Goal: Task Accomplishment & Management: Use online tool/utility

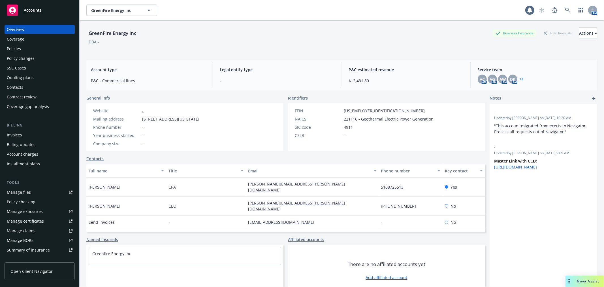
click at [47, 12] on div "Accounts" at bounding box center [40, 10] width 66 height 11
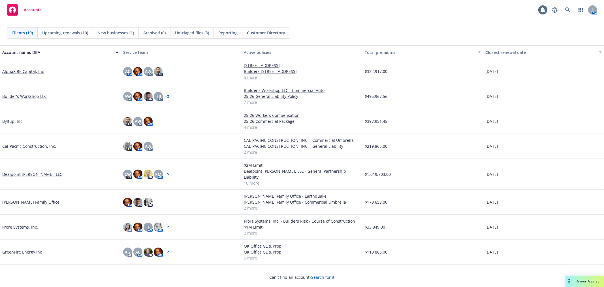
click at [21, 95] on link "Builder's Workshop LLC" at bounding box center [24, 96] width 44 height 6
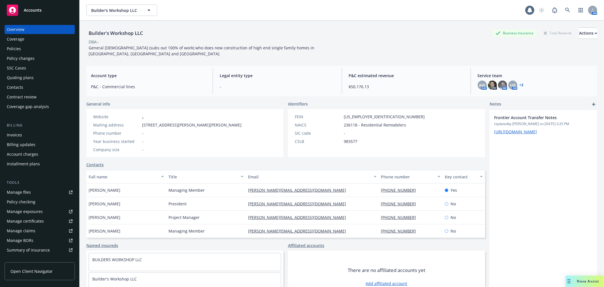
click at [26, 46] on div "Policies" at bounding box center [40, 48] width 66 height 9
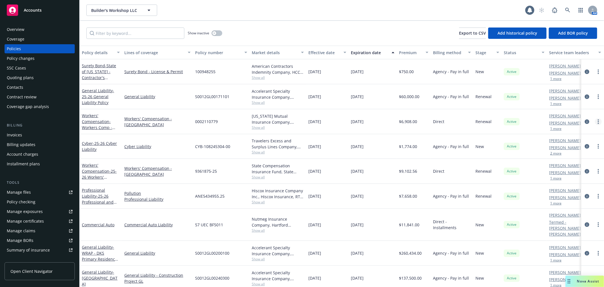
click at [595, 120] on link "more" at bounding box center [598, 121] width 7 height 7
click at [572, 203] on link "Copy logging email" at bounding box center [564, 200] width 67 height 11
click at [45, 13] on div "Accounts" at bounding box center [40, 10] width 66 height 11
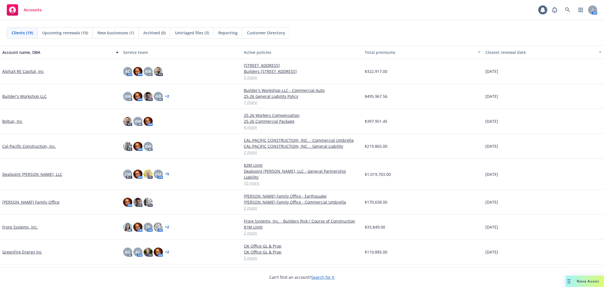
click at [23, 69] on link "AlphaX RE Capital, Inc" at bounding box center [23, 71] width 42 height 6
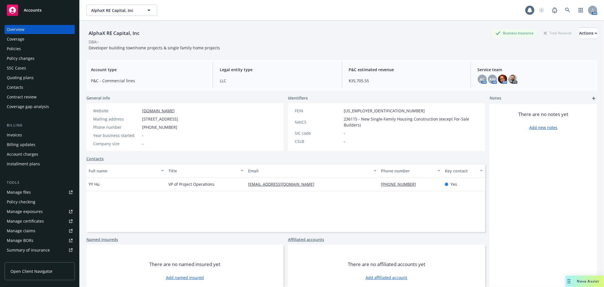
click at [31, 46] on div "Policies" at bounding box center [40, 48] width 66 height 9
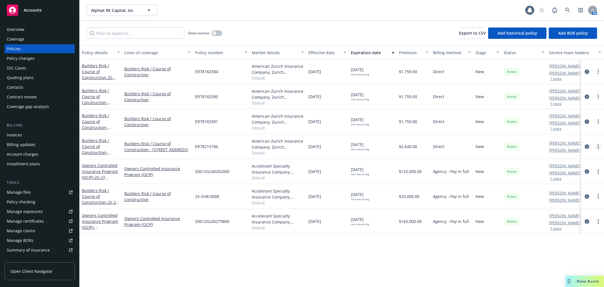
click at [597, 145] on link "more" at bounding box center [598, 146] width 7 height 7
click at [571, 226] on link "Copy logging email" at bounding box center [568, 225] width 67 height 11
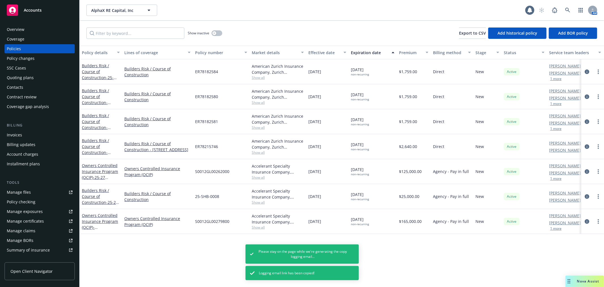
click at [98, 218] on div "Owners Controlled Insurance Program (OCIP) - 148 & 156 Crescent Avenue" at bounding box center [101, 221] width 38 height 18
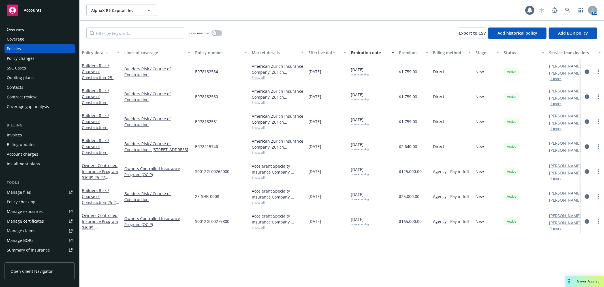
click at [562, 256] on div "Policy details Lines of coverage Policy number Market details Effective date Ex…" at bounding box center [342, 166] width 525 height 241
click at [595, 146] on div at bounding box center [593, 146] width 18 height 7
click at [600, 146] on link "more" at bounding box center [598, 146] width 7 height 7
click at [562, 225] on link "Copy logging email" at bounding box center [568, 225] width 67 height 11
click at [46, 8] on div "Accounts" at bounding box center [40, 10] width 66 height 11
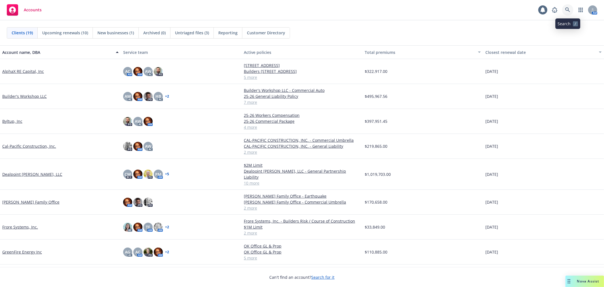
click at [569, 8] on icon at bounding box center [567, 9] width 5 height 5
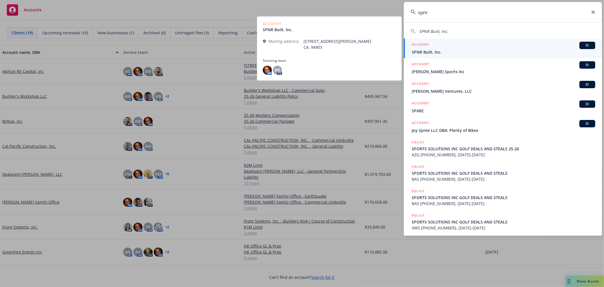
type input "spnr"
click at [507, 49] on span "SPNR Built, Inc." at bounding box center [504, 52] width 184 height 6
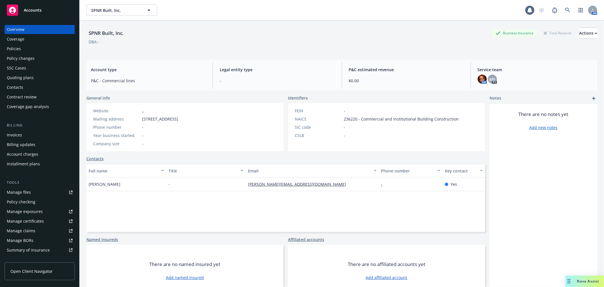
click at [22, 48] on div "Policies" at bounding box center [40, 48] width 66 height 9
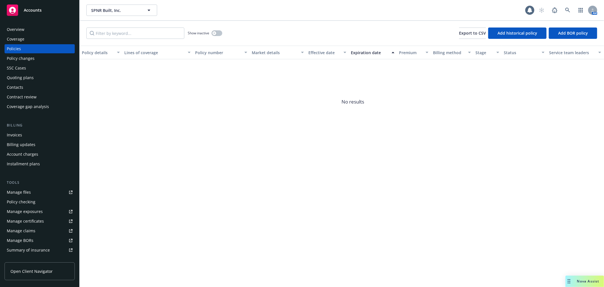
click at [20, 78] on div "Quoting plans" at bounding box center [20, 77] width 27 height 9
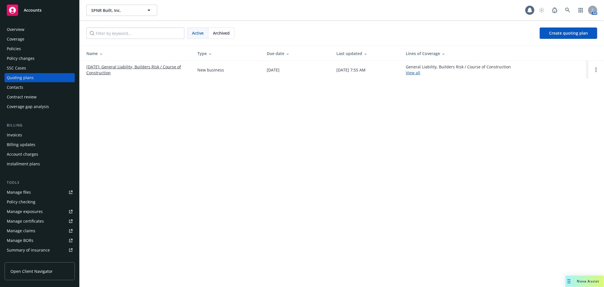
click at [142, 66] on link "[DATE]: General Liability, Builders Risk / Course of Construction" at bounding box center [137, 70] width 102 height 12
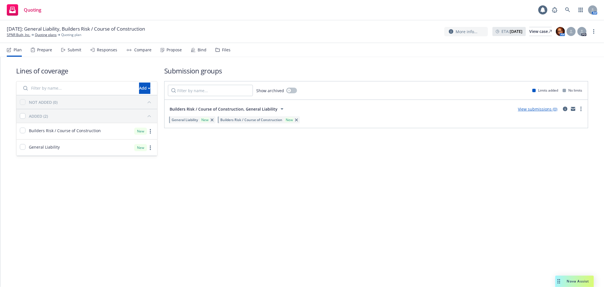
click at [533, 109] on link "View submissions (0)" at bounding box center [537, 108] width 39 height 5
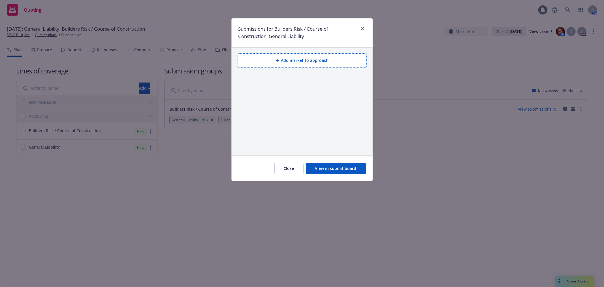
click at [302, 60] on button "Add market to approach" at bounding box center [302, 60] width 129 height 14
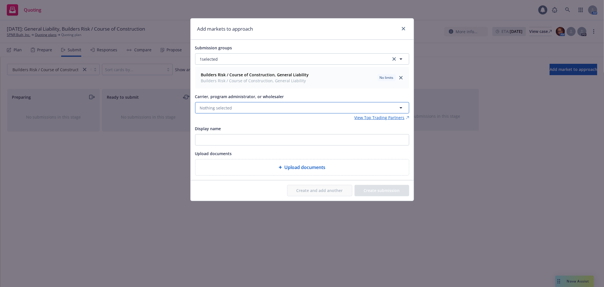
click at [246, 108] on button "Nothing selected" at bounding box center [302, 107] width 214 height 11
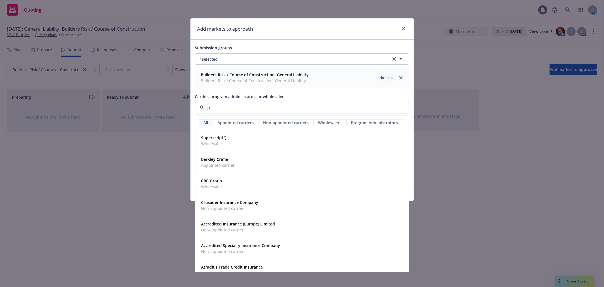
type input "c"
type input "rts"
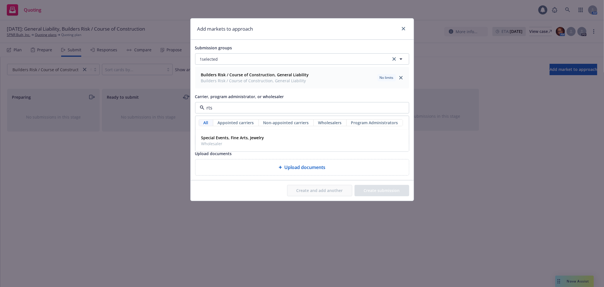
click at [210, 108] on input "rts" at bounding box center [300, 107] width 193 height 7
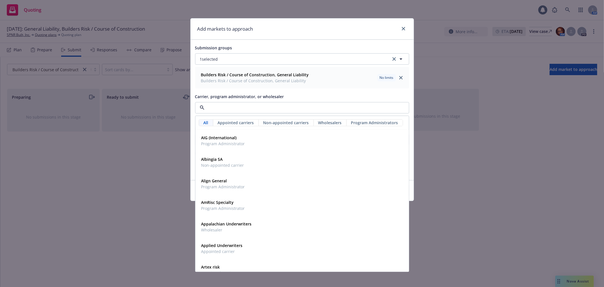
drag, startPoint x: 221, startPoint y: 110, endPoint x: 125, endPoint y: 95, distance: 97.5
click at [125, 95] on div "Add markets to approach Submission groups 1 selected Builders Risk / Course of …" at bounding box center [302, 143] width 604 height 287
type input "rt s"
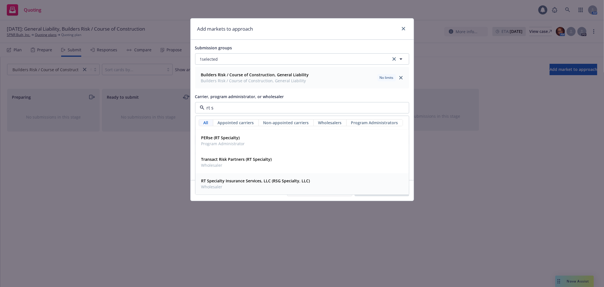
click at [237, 181] on strong "RT Specialty Insurance Services, LLC (RSG Specialty, LLC)" at bounding box center [255, 180] width 109 height 5
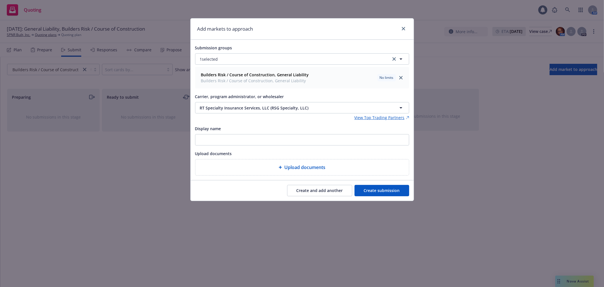
click at [518, 203] on div "Add markets to approach Submission groups 1 selected Builders Risk / Course of …" at bounding box center [302, 143] width 604 height 287
click at [372, 189] on button "Create submission" at bounding box center [382, 190] width 55 height 11
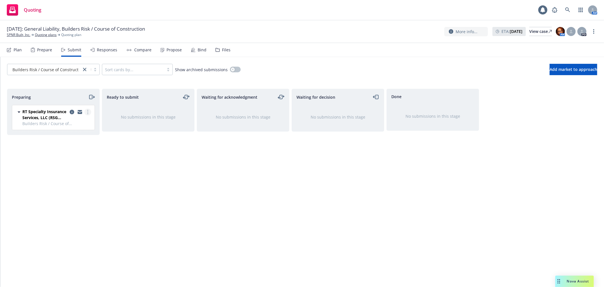
click at [88, 111] on icon "more" at bounding box center [87, 112] width 1 height 5
click at [73, 157] on span "Add accepted decision" at bounding box center [62, 157] width 57 height 5
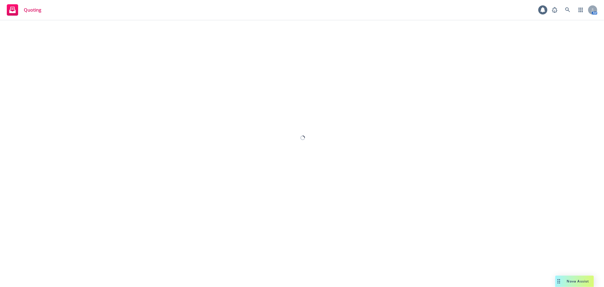
select select "12"
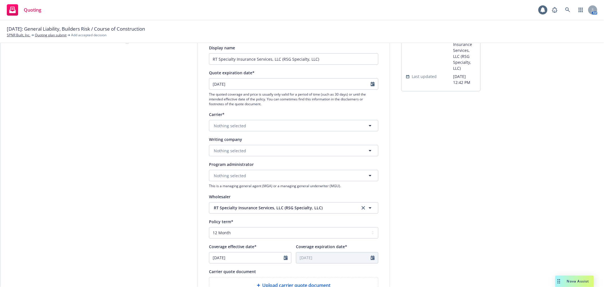
scroll to position [63, 0]
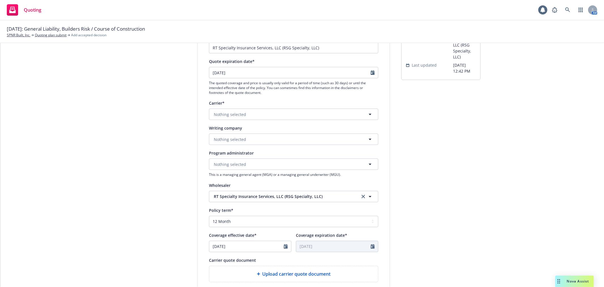
click at [572, 279] on span "Nova Assist" at bounding box center [578, 280] width 22 height 5
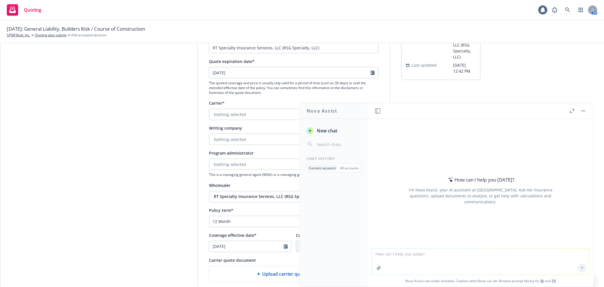
drag, startPoint x: 583, startPoint y: 111, endPoint x: 574, endPoint y: 135, distance: 25.0
click at [583, 110] on button "button" at bounding box center [583, 110] width 7 height 7
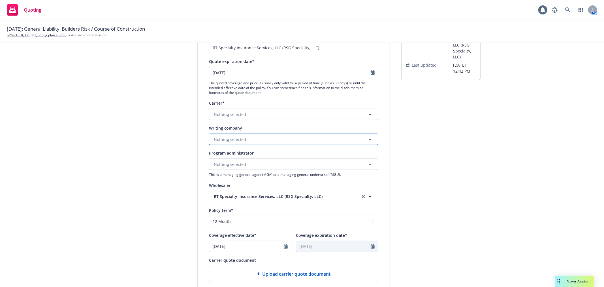
click at [253, 142] on button "Nothing selected" at bounding box center [293, 138] width 169 height 11
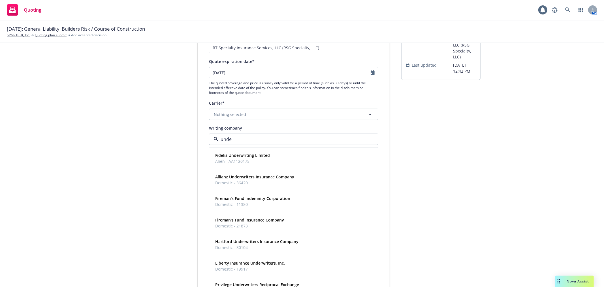
type input "under"
click at [257, 282] on strong "Underwriters at Lloyd's, [GEOGRAPHIC_DATA]" at bounding box center [259, 284] width 88 height 5
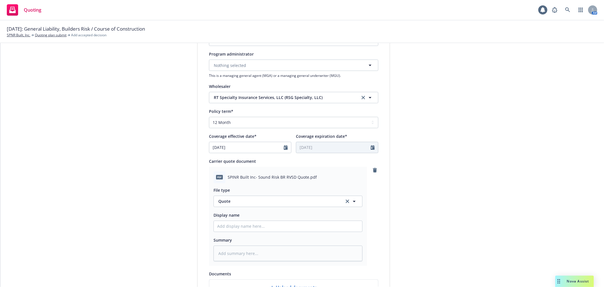
scroll to position [220, 0]
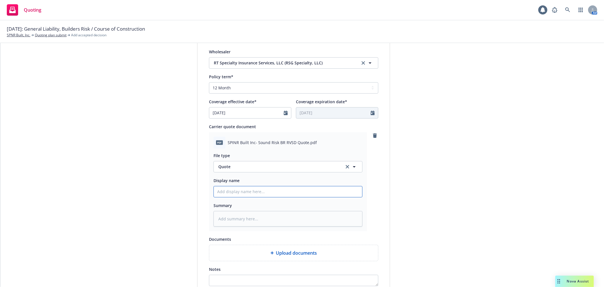
click at [278, 194] on input "Display name" at bounding box center [288, 191] width 148 height 11
type textarea "x"
type input "2"
type textarea "x"
type input "25"
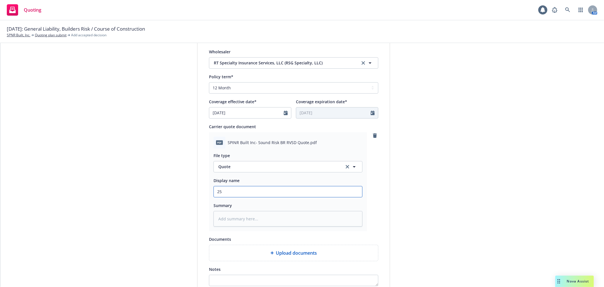
type textarea "x"
type input "25-"
type textarea "x"
type input "25-2"
type textarea "x"
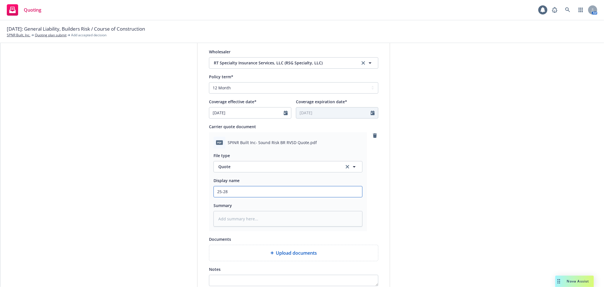
type input "25-28"
click at [251, 190] on input "25-28" at bounding box center [288, 191] width 148 height 11
type textarea "x"
type input "25-28"
type textarea "x"
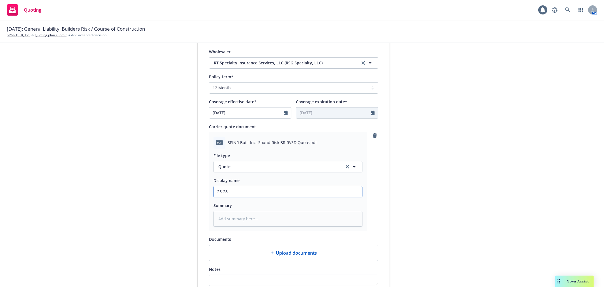
type input "25-28 S"
type textarea "x"
type input "25-28 So"
type textarea "x"
type input "25-28 Sou"
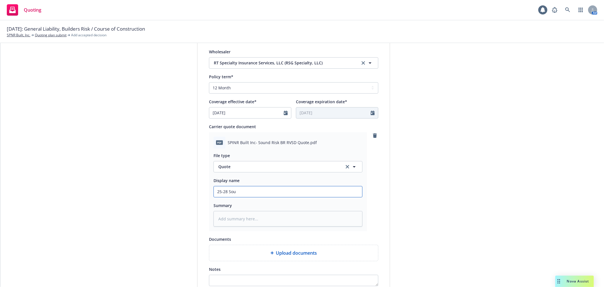
type textarea "x"
type input "25-28 Soun"
type textarea "x"
type input "25-28 [PERSON_NAME]"
type textarea "x"
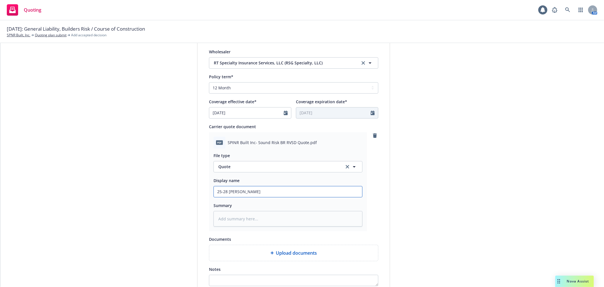
type input "25-28 Soun"
type textarea "x"
type input "25-28 Sound"
type textarea "x"
type input "25-28 Sound B"
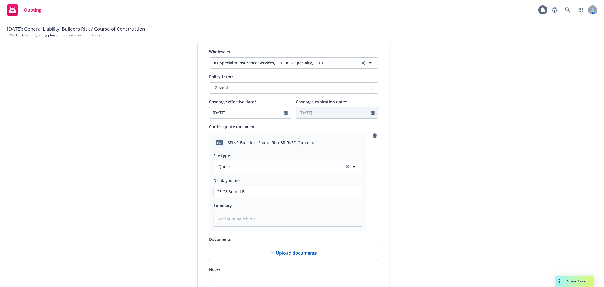
type textarea "x"
type input "25-28 Sound Bu"
type textarea "x"
type input "25-28 Sound [PERSON_NAME]"
type textarea "x"
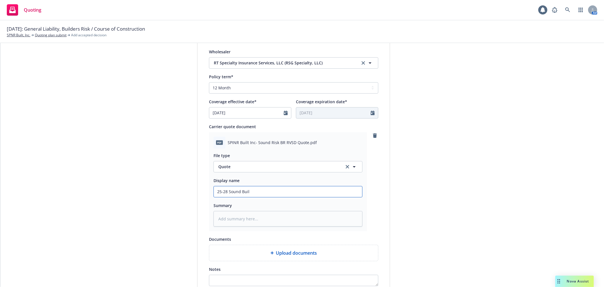
type input "25-28 Sound Build"
type textarea "x"
type input "25-28 Sound Builde"
type textarea "x"
type input "25-28 Sound Builder"
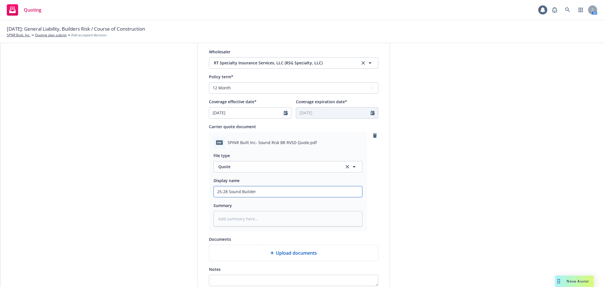
type textarea "x"
type input "25-28 Sound Builder'"
type textarea "x"
type input "25-28 Sound Builder's"
type textarea "x"
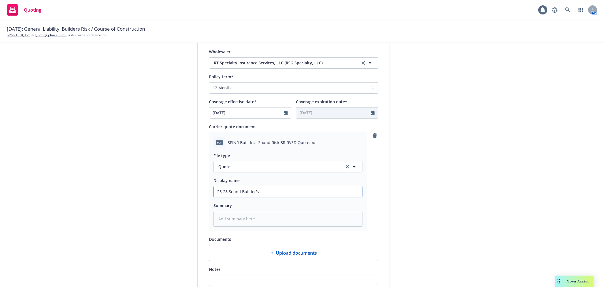
type input "25-28 Sound Builder's"
type textarea "x"
type input "25-28 Sound Builder's R"
type textarea "x"
type input "25-28 Sound Builder's Ri"
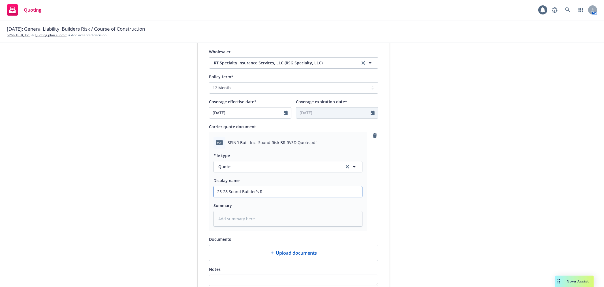
type textarea "x"
type input "25-28 Sound Builder's Ris"
type textarea "x"
type input "25-28 Sound Builder's Risk"
type textarea "x"
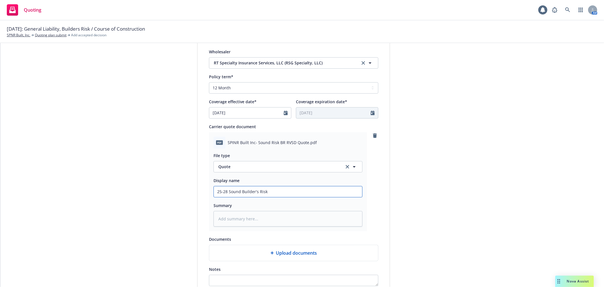
type input "25-28 Sound Builder's Risk"
type textarea "x"
type input "25-28 Sound Builder's Risk Q"
type textarea "x"
type input "25-28 Sound Builder's Risk Qu"
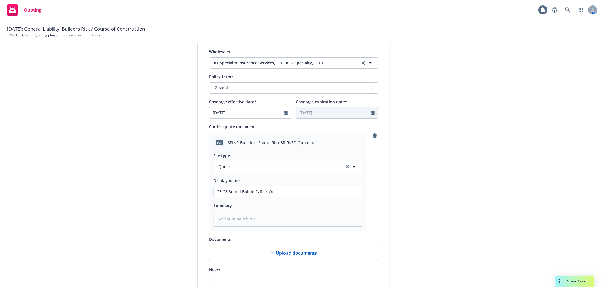
type textarea "x"
type input "25-28 Sound Builder's Risk Quo"
type textarea "x"
type input "25-28 Sound Builder's Risk Quot"
type textarea "x"
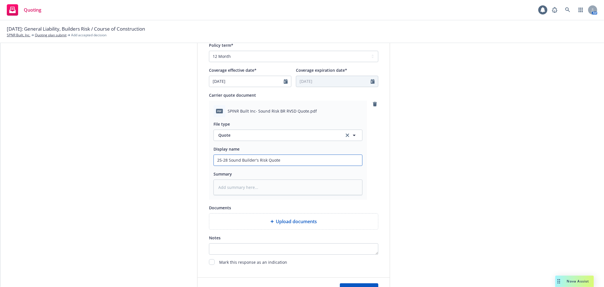
scroll to position [283, 0]
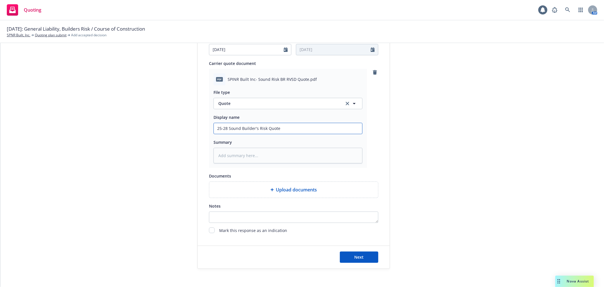
type input "25-28 Sound Builder's Risk Quote"
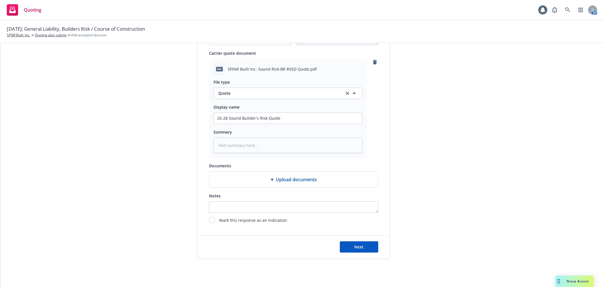
scroll to position [303, 0]
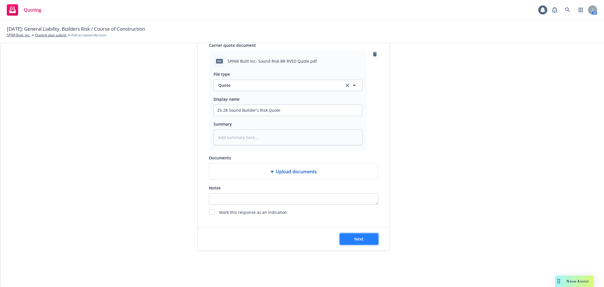
click at [362, 236] on button "Next" at bounding box center [359, 238] width 39 height 11
type textarea "x"
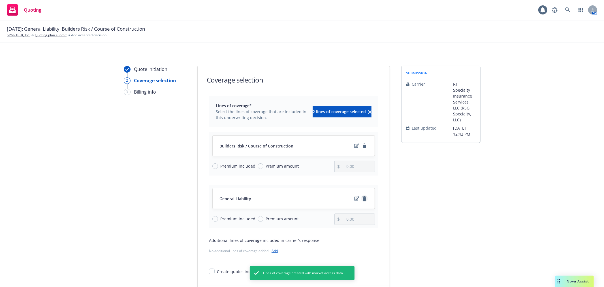
click at [363, 199] on icon "remove" at bounding box center [365, 198] width 4 height 5
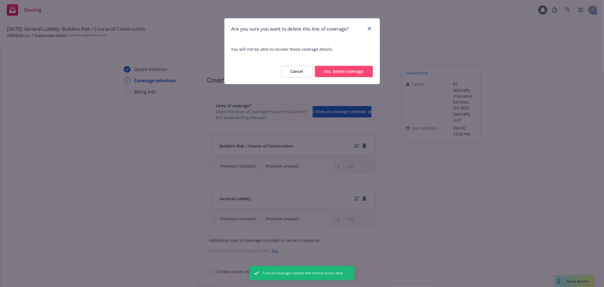
click at [343, 70] on button "Yes, delete coverage" at bounding box center [344, 71] width 58 height 11
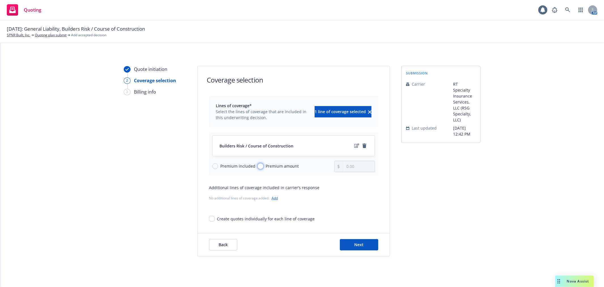
click at [258, 167] on input "Premium amount" at bounding box center [261, 166] width 6 height 6
radio input "true"
click at [359, 164] on input "0.00" at bounding box center [358, 166] width 31 height 11
drag, startPoint x: 359, startPoint y: 167, endPoint x: 218, endPoint y: 149, distance: 141.3
click at [218, 149] on div "Builders Risk / Course of Construction Premium included Premium amount 0.00" at bounding box center [293, 154] width 169 height 44
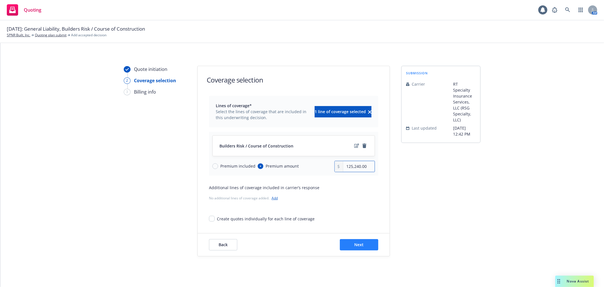
type input "125,240.00"
click at [350, 242] on button "Next" at bounding box center [359, 244] width 39 height 11
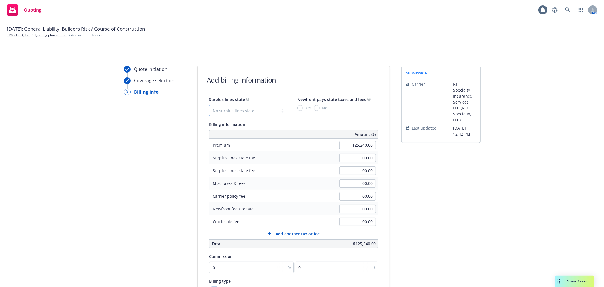
click at [233, 109] on select "No surplus lines state [US_STATE] [US_STATE] [US_STATE] [US_STATE] [US_STATE] […" at bounding box center [248, 110] width 79 height 11
select select "CA"
click at [209, 105] on select "No surplus lines state [US_STATE] [US_STATE] [US_STATE] [US_STATE] [US_STATE] […" at bounding box center [248, 110] width 79 height 11
type input "3,757.20"
type input "225.43"
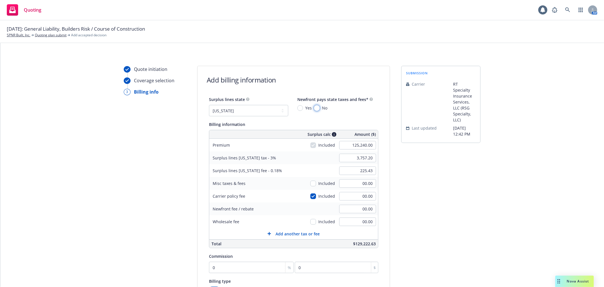
click at [314, 108] on input "No" at bounding box center [317, 108] width 6 height 6
radio input "true"
click at [297, 108] on input "Yes" at bounding box center [300, 108] width 6 height 6
radio input "true"
click at [350, 161] on input "3,757.20" at bounding box center [357, 158] width 37 height 8
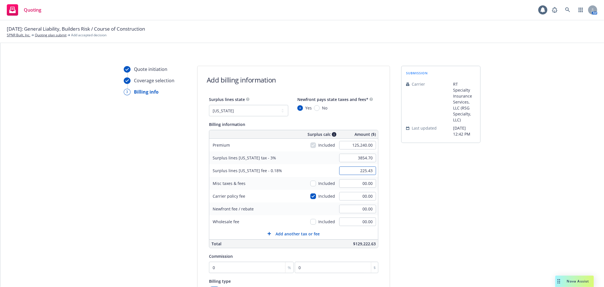
type input "3,854.70"
type input "231.28"
type input "3,250.00"
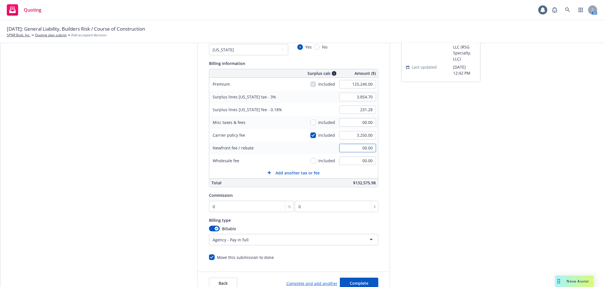
scroll to position [63, 0]
click at [254, 203] on input "0" at bounding box center [251, 204] width 85 height 11
type input "1"
type input "1252.4"
type input "10"
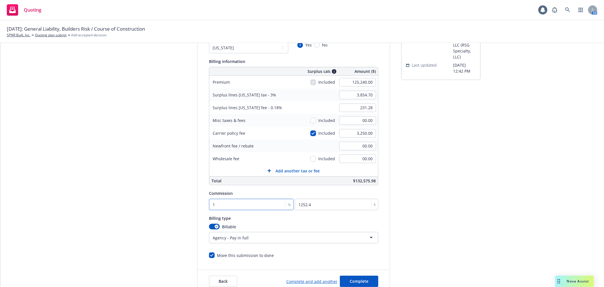
type input "12524"
type input "10"
click at [288, 217] on div "Billing type" at bounding box center [293, 217] width 169 height 7
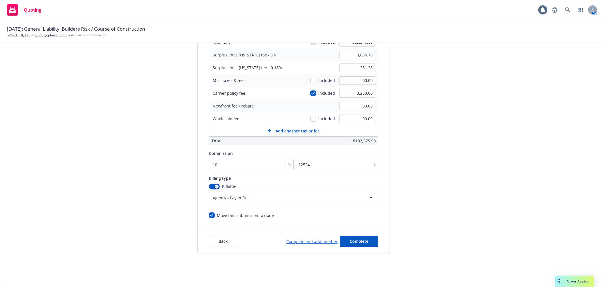
scroll to position [105, 0]
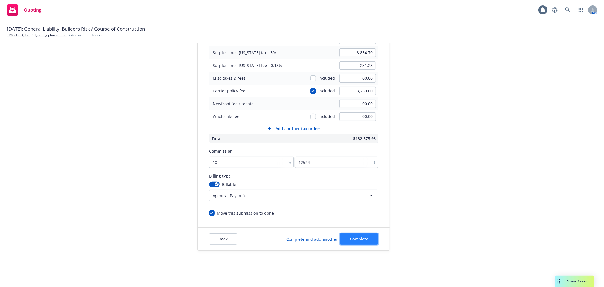
click at [361, 237] on span "Complete" at bounding box center [359, 238] width 19 height 5
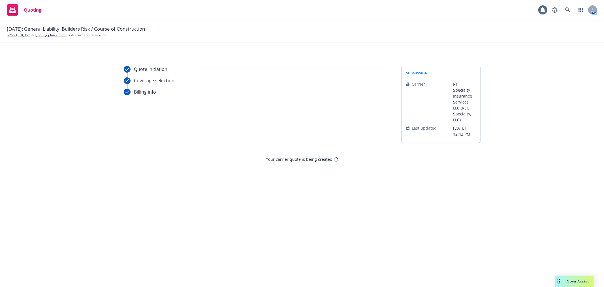
scroll to position [0, 0]
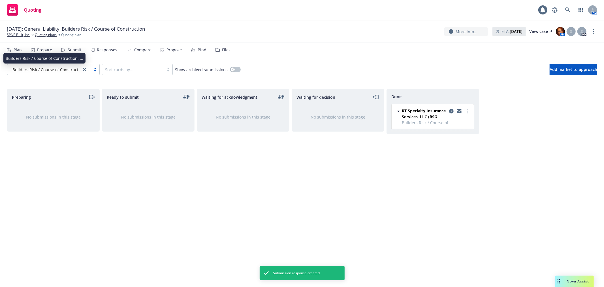
click at [56, 69] on span "Builders Risk / Course of Construction, ..." at bounding box center [51, 70] width 78 height 6
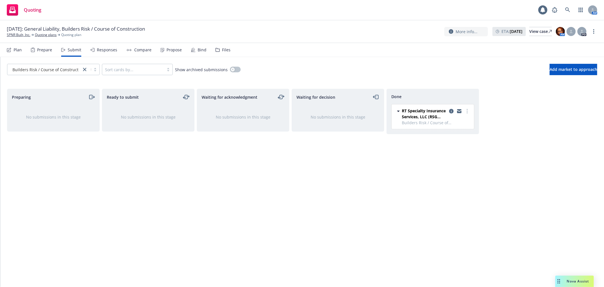
click at [106, 48] on div "Responses" at bounding box center [107, 50] width 20 height 5
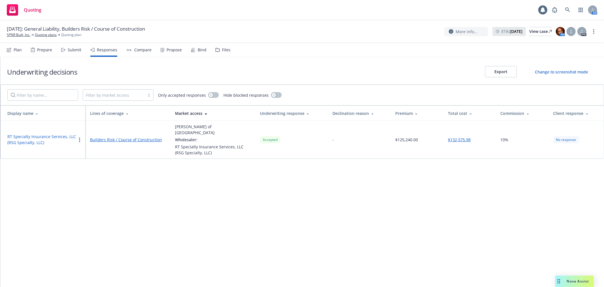
click at [171, 50] on div "Propose" at bounding box center [174, 50] width 15 height 5
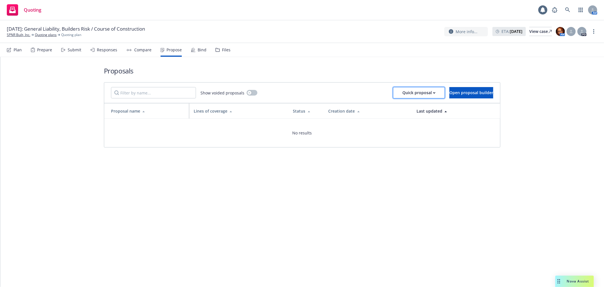
click at [402, 91] on div "Quick proposal" at bounding box center [418, 92] width 33 height 11
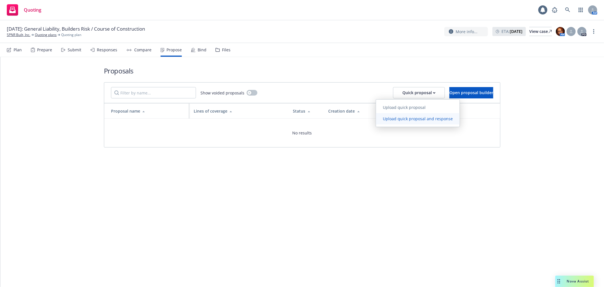
click at [393, 119] on span "Upload quick proposal and response" at bounding box center [418, 118] width 84 height 5
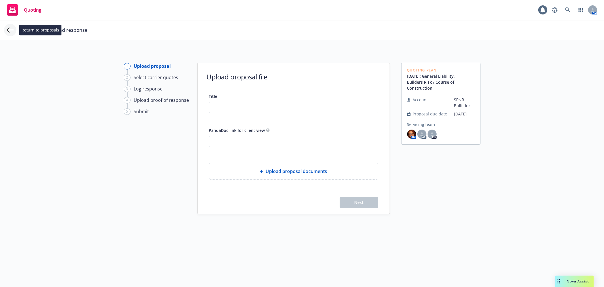
click at [9, 29] on icon at bounding box center [10, 30] width 7 height 7
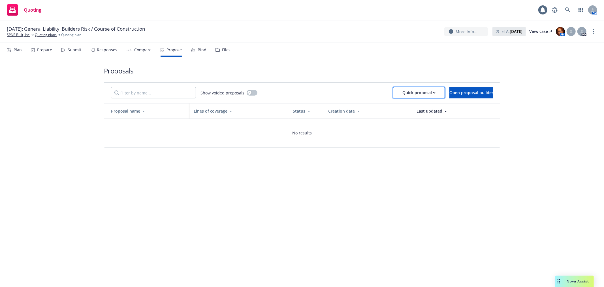
click at [402, 89] on div "Quick proposal" at bounding box center [418, 92] width 33 height 11
click at [451, 90] on span "Open proposal builder" at bounding box center [472, 92] width 44 height 5
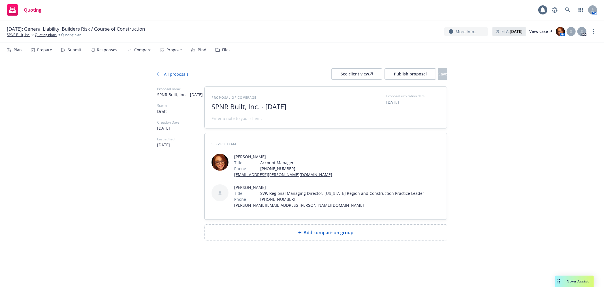
click at [324, 232] on span "Add comparison group" at bounding box center [329, 232] width 50 height 7
type textarea "x"
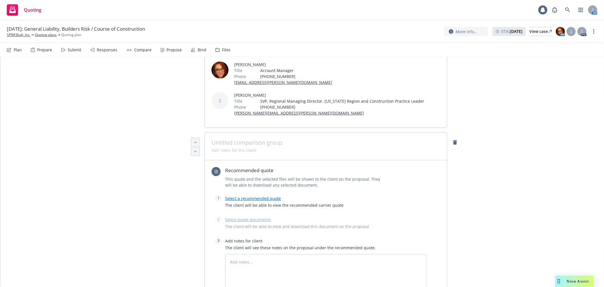
scroll to position [94, 0]
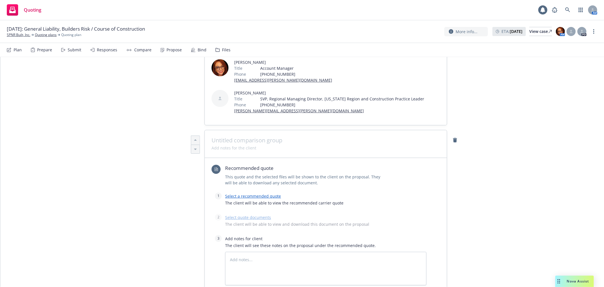
click at [273, 140] on span at bounding box center [326, 140] width 229 height 7
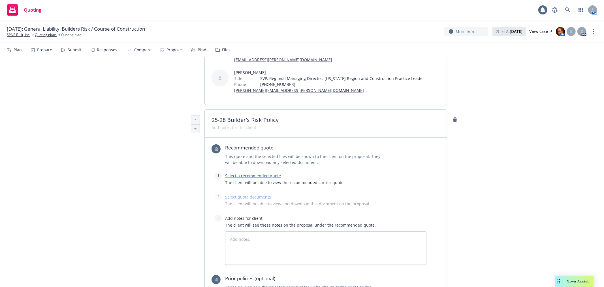
scroll to position [126, 0]
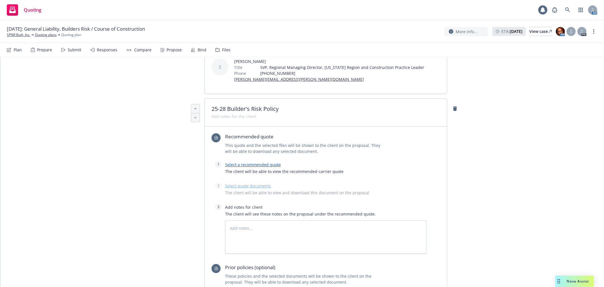
click at [263, 162] on link "Select a recommended quote" at bounding box center [253, 164] width 56 height 5
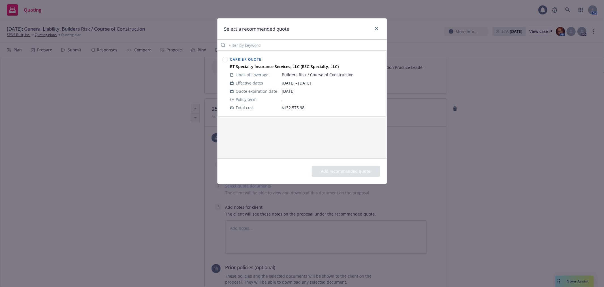
click at [222, 59] on div at bounding box center [225, 83] width 8 height 58
click at [224, 61] on circle at bounding box center [224, 59] width 5 height 5
click at [363, 171] on button "Add recommended quote" at bounding box center [346, 170] width 68 height 11
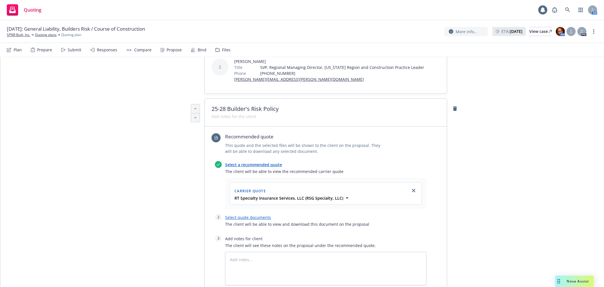
click at [257, 215] on link "Select quote documents" at bounding box center [248, 216] width 46 height 5
type textarea "x"
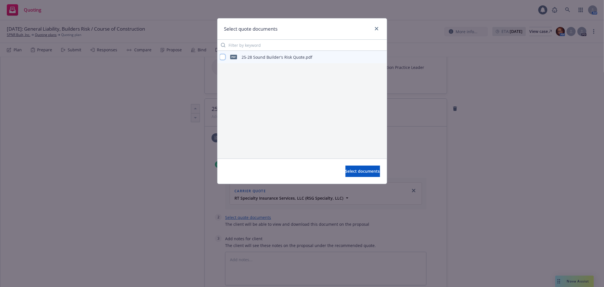
click at [221, 57] on input "checkbox" at bounding box center [223, 57] width 6 height 6
checkbox input "true"
click at [362, 172] on span "Select documents" at bounding box center [363, 170] width 35 height 5
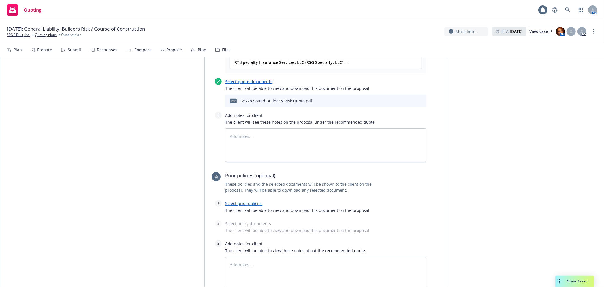
scroll to position [268, 0]
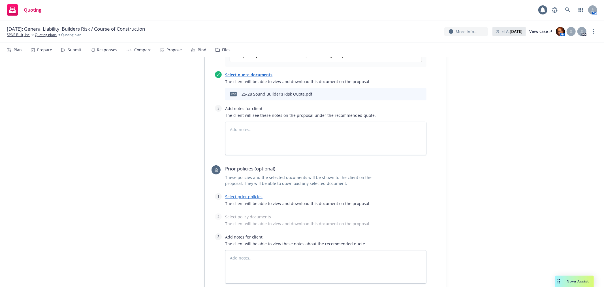
click at [237, 196] on link "Select prior policies" at bounding box center [243, 196] width 37 height 5
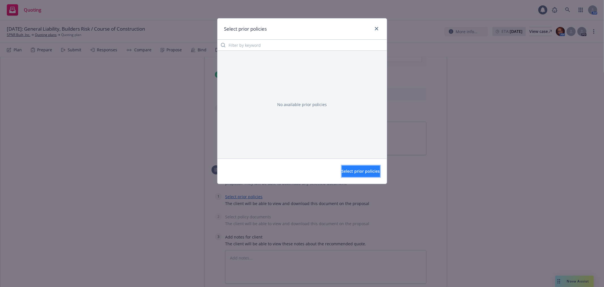
click at [353, 170] on span "Select prior policies" at bounding box center [361, 170] width 38 height 5
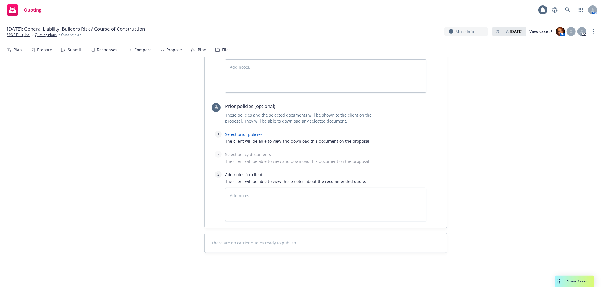
scroll to position [331, 0]
drag, startPoint x: 566, startPoint y: 278, endPoint x: 441, endPoint y: 280, distance: 124.9
click at [441, 280] on body "Quoting 1 AM [DATE]: General Liability, Builders Risk / Course of Construction …" at bounding box center [302, 143] width 604 height 287
drag, startPoint x: 557, startPoint y: 281, endPoint x: 493, endPoint y: 275, distance: 64.9
click at [493, 275] on body "Quoting 1 AM [DATE]: General Liability, Builders Risk / Course of Construction …" at bounding box center [302, 143] width 604 height 287
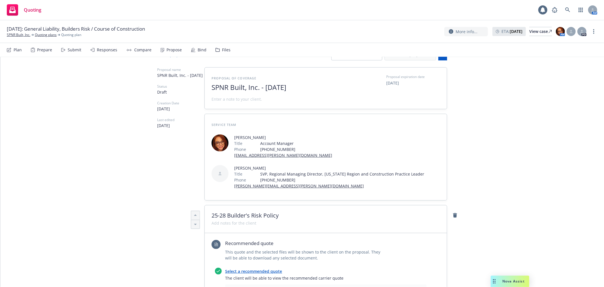
scroll to position [0, 0]
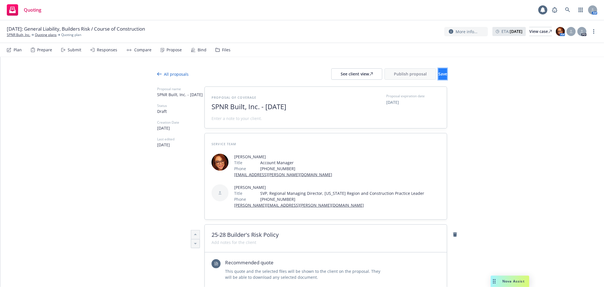
click at [438, 71] on span "Save" at bounding box center [442, 73] width 9 height 5
click at [397, 75] on span "Publish proposal" at bounding box center [410, 73] width 33 height 5
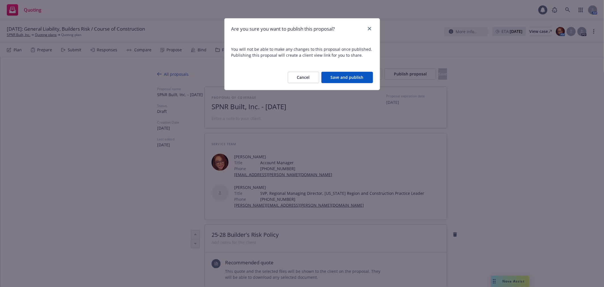
click at [350, 77] on button "Save and publish" at bounding box center [347, 77] width 52 height 11
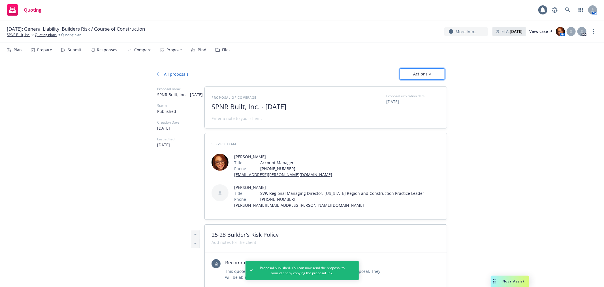
click at [420, 72] on div "Actions" at bounding box center [422, 74] width 27 height 11
click at [361, 71] on div "All proposals Actions" at bounding box center [302, 73] width 290 height 11
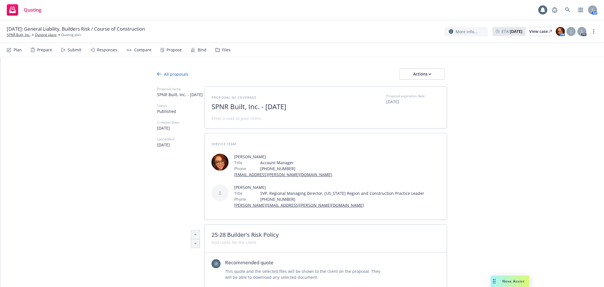
click at [177, 50] on div "Propose" at bounding box center [174, 50] width 15 height 5
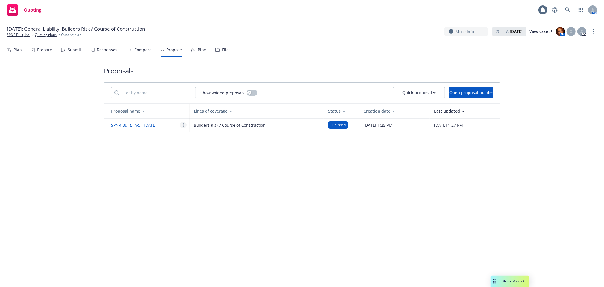
click at [182, 124] on link "more" at bounding box center [183, 125] width 7 height 7
click at [204, 160] on span "Log client response" at bounding box center [205, 161] width 50 height 5
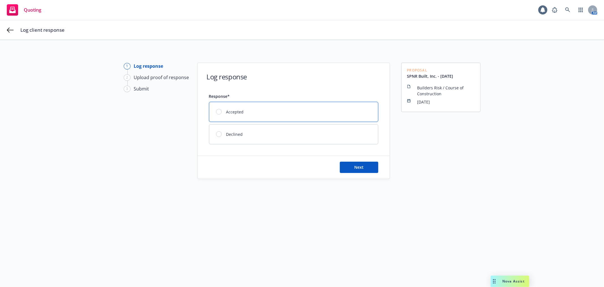
click at [217, 112] on div at bounding box center [219, 112] width 6 height 6
click at [346, 165] on button "Next" at bounding box center [359, 166] width 39 height 11
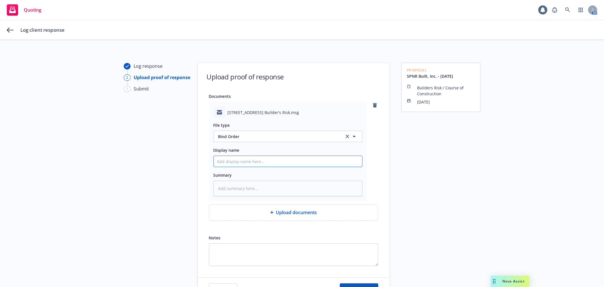
click at [245, 162] on input "Display name" at bounding box center [288, 161] width 148 height 11
type textarea "x"
type input "F"
type textarea "x"
type input "Fr"
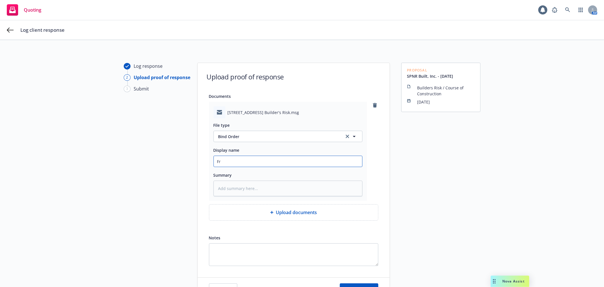
type textarea "x"
type input "Fr"
type textarea "x"
type input "Fr IN"
type textarea "x"
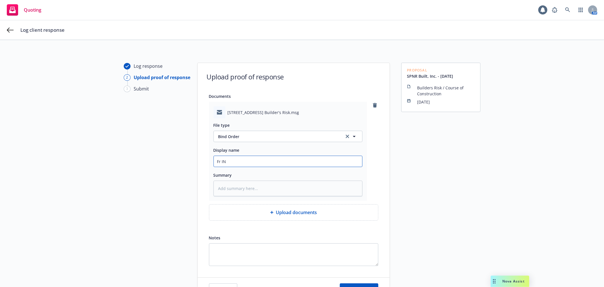
type input "Fr INs"
type textarea "x"
type input "Fr INsd"
type textarea "x"
type input "Fr INs"
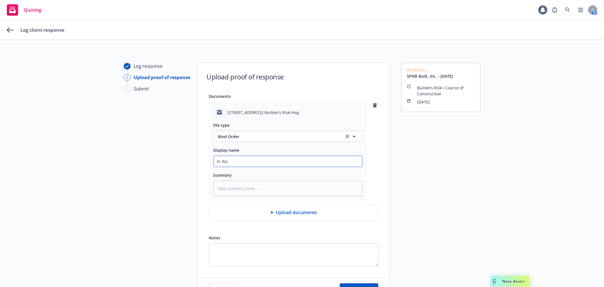
type textarea "x"
type input "Fr IN"
type textarea "x"
type input "Fr I"
type textarea "x"
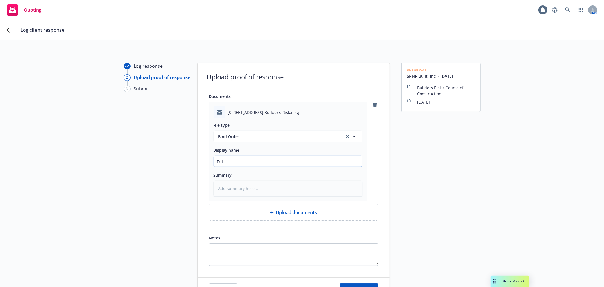
type input "Fr In"
type textarea "x"
type input "Fr Ins"
type textarea "x"
type input "Fr Insd"
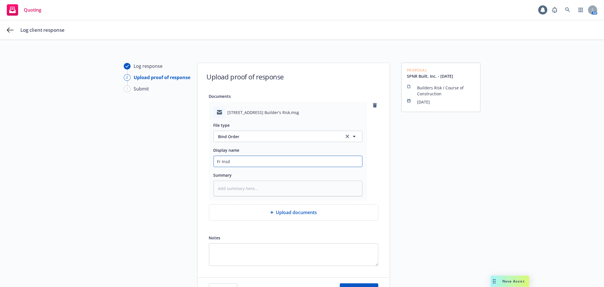
type textarea "x"
type input "Fr Insd"
type textarea "x"
type input "Fr Insd C"
type textarea "x"
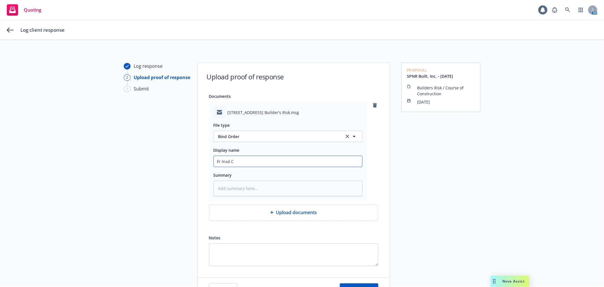
type input "Fr Insd Co"
type textarea "x"
type input "Fr Insd Cou"
type textarea "x"
type input "Fr Insd Coun"
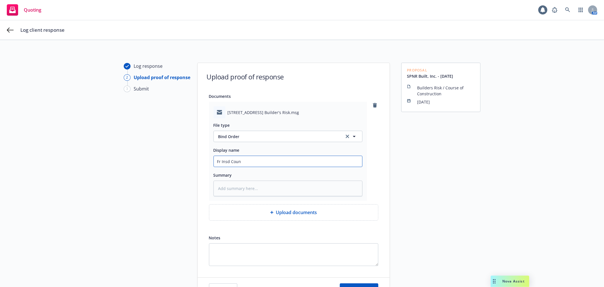
type textarea "x"
type input "Fr Insd Couns"
type textarea "x"
type input "Fr Insd Counse"
type textarea "x"
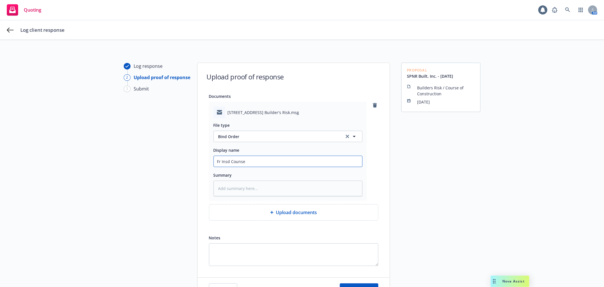
type input "Fr Insd Counsel"
type textarea "x"
type input "Fr Insd Counsel"
type textarea "x"
type input "Fr Insd Counsel -"
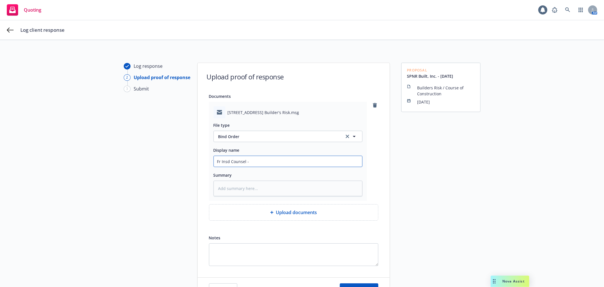
type textarea "x"
type input "Fr Insd Counsel - B"
type textarea "x"
type input "Fr Insd Counsel - Bi"
type textarea "x"
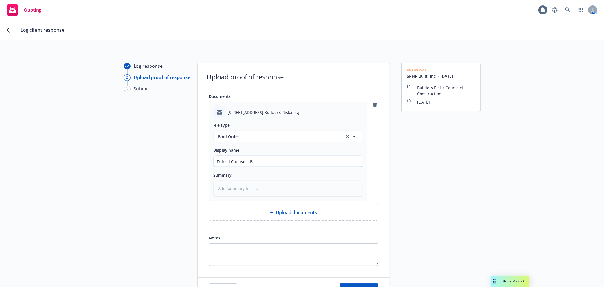
type input "Fr Insd Counsel - Bin"
type textarea "x"
type input "Fr Insd Counsel - Bind"
type textarea "x"
type input "Fr Insd Counsel - Bind R"
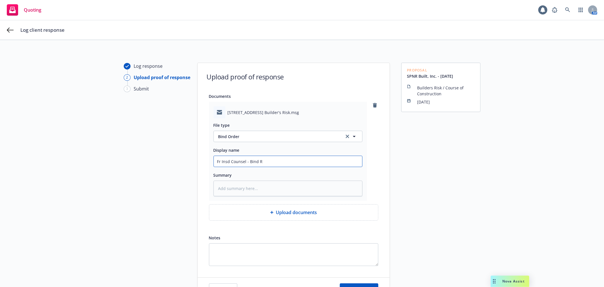
type textarea "x"
type input "Fr Insd Counsel - Bind Rq"
type textarea "x"
type input "Fr Insd Counsel - Bind Rqs"
type textarea "x"
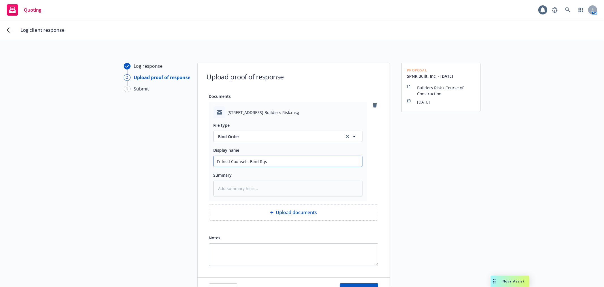
type input "Fr Insd Counsel - Bind Rqst"
type textarea "x"
type input "Fr Insd Counsel - Bind Rqst"
type textarea "x"
type input "Fr Insd Counsel - Bind Rqst f"
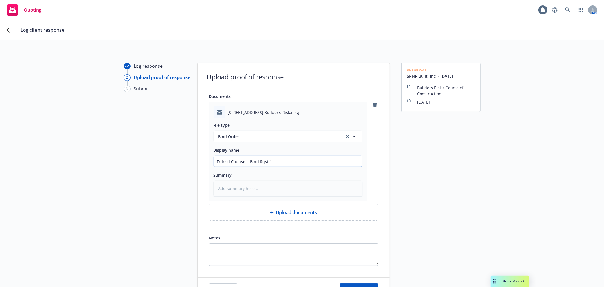
type textarea "x"
type input "Fr Insd Counsel - Bind Rqst fo"
type textarea "x"
type input "Fr Insd Counsel - Bind Rqst for"
type textarea "x"
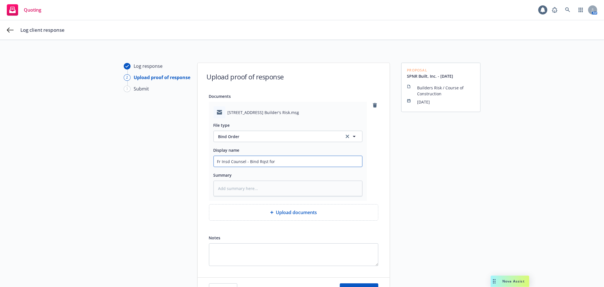
type input "Fr Insd Counsel - Bind Rqst for"
type textarea "x"
type input "Fr Insd Counsel - Bind Rqst for 2"
type textarea "x"
type input "Fr Insd Counsel - Bind Rqst for 25"
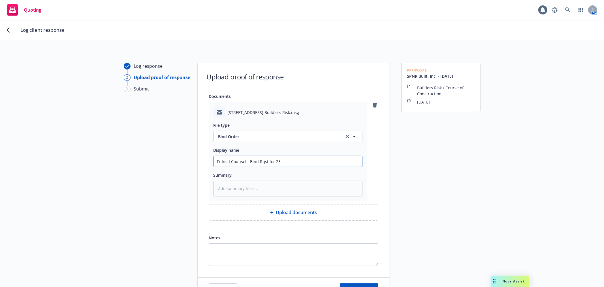
type textarea "x"
type input "Fr Insd Counsel - Bind Rqst for 25-2"
type textarea "x"
type input "Fr Insd Counsel - Bind Rqst for 25-28"
type textarea "x"
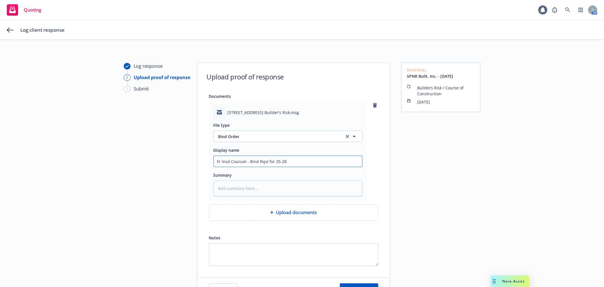
type input "Fr Insd Counsel - Bind Rqst for 25-28"
type textarea "x"
type input "Fr Insd Counsel - Bind Rqst for 25-28 B"
type textarea "x"
type input "Fr Insd Counsel - Bind Rqst for 25-28 Bu"
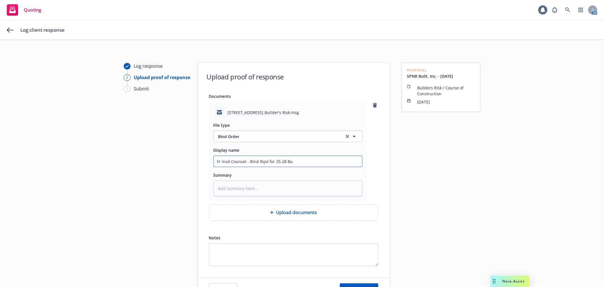
type textarea "x"
type input "Fr Insd Counsel - Bind Rqst for 25-28 [PERSON_NAME]"
type textarea "x"
type input "Fr Insd Counsel - Bind Rqst for 25-28 Buil"
type textarea "x"
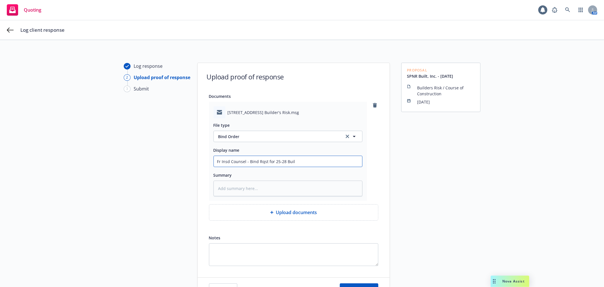
type input "Fr Insd Counsel - Bind Rqst for 25-28 Build"
type textarea "x"
type input "Fr Insd Counsel - Bind Rqst for 25-28 Builde"
type textarea "x"
type input "Fr Insd Counsel - Bind Rqst for 25-28 Builder"
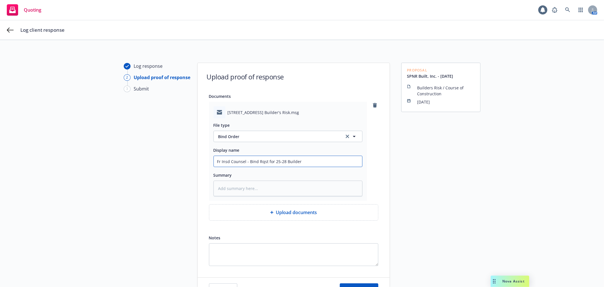
type textarea "x"
type input "Fr Insd Counsel - Bind Rqst for 25-28 Builders"
type textarea "x"
type input "Fr Insd Counsel - Bind Rqst for 25-28 Builders"
type textarea "x"
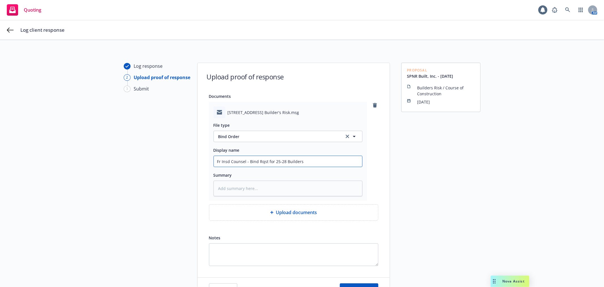
type input "Fr Insd Counsel - Bind Rqst for 25-28 Builders R"
type textarea "x"
type input "Fr Insd Counsel - Bind Rqst for 25-28 Builders Ri"
type textarea "x"
type input "Fr Insd Counsel - Bind Rqst for 25-28 Builders Ris"
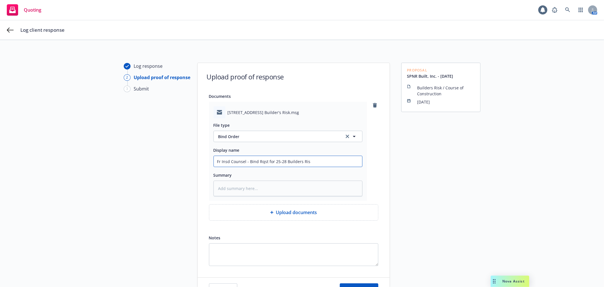
type textarea "x"
type input "Fr Insd Counsel - Bind Rqst for 25-28 Builders Risk"
type textarea "x"
type input "Fr Insd Counsel - Bind Rqst for 25-28 Builders Risk"
type textarea "x"
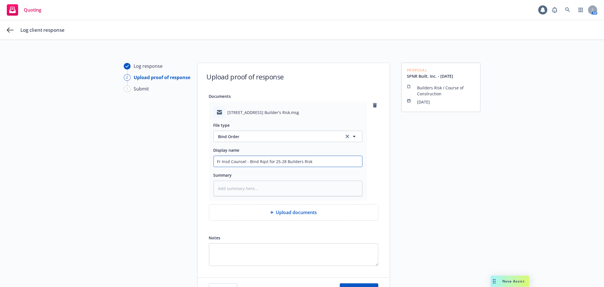
type input "Fr Insd Counsel - Bind Rqst for 25-28 Builders Risk Q"
type textarea "x"
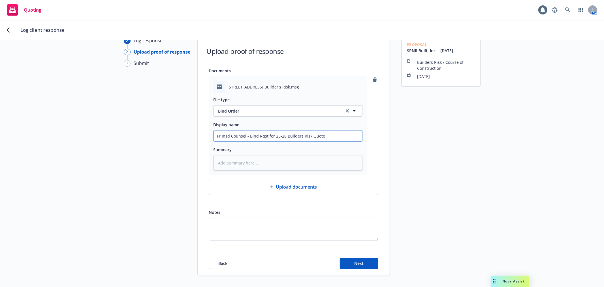
scroll to position [50, 0]
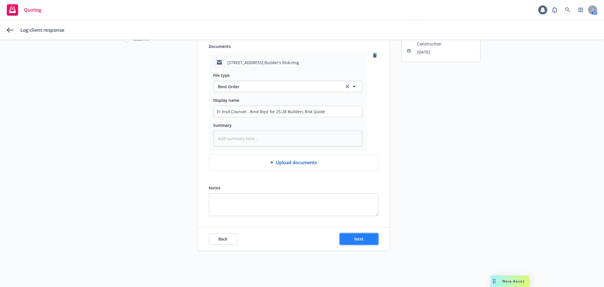
click at [362, 239] on button "Next" at bounding box center [359, 238] width 39 height 11
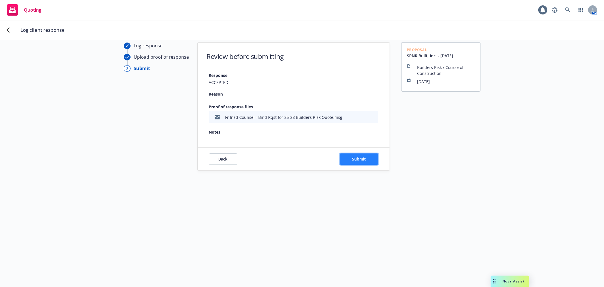
click at [353, 158] on span "Submit" at bounding box center [359, 158] width 14 height 5
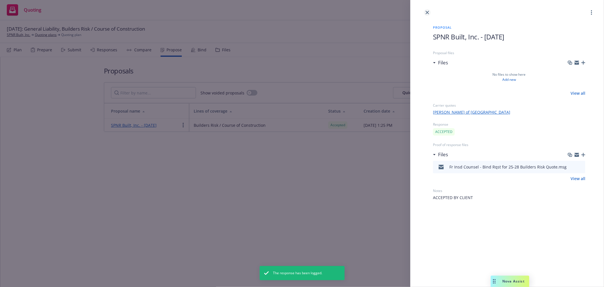
click at [426, 12] on icon "close" at bounding box center [427, 12] width 3 height 3
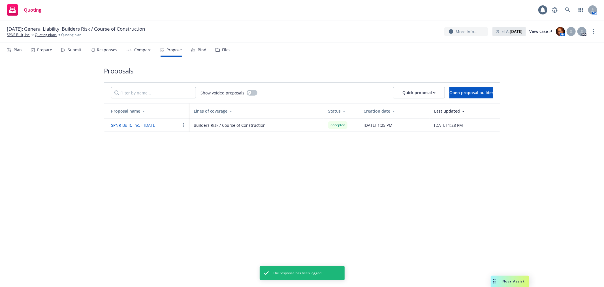
click at [200, 48] on div "Bind" at bounding box center [202, 50] width 9 height 5
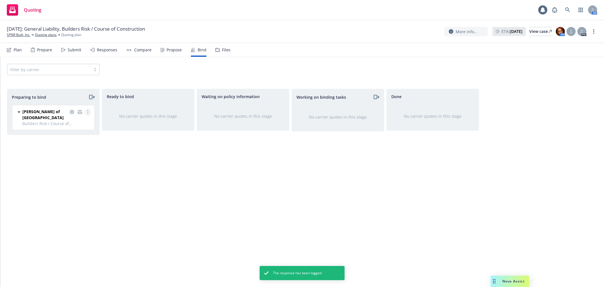
click at [89, 111] on link "more" at bounding box center [87, 111] width 7 height 7
click at [70, 135] on span "Log bind order" at bounding box center [56, 134] width 42 height 5
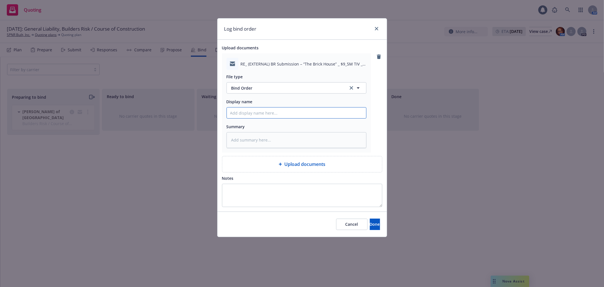
click at [255, 113] on input "Display name" at bounding box center [296, 112] width 139 height 11
click at [267, 112] on input "Bind Order for 25-28 BR Quote" at bounding box center [296, 112] width 139 height 11
click at [268, 111] on input "Bind Order for 25-28 BR Quote" at bounding box center [296, 112] width 139 height 11
click at [370, 222] on span "Done" at bounding box center [375, 223] width 10 height 5
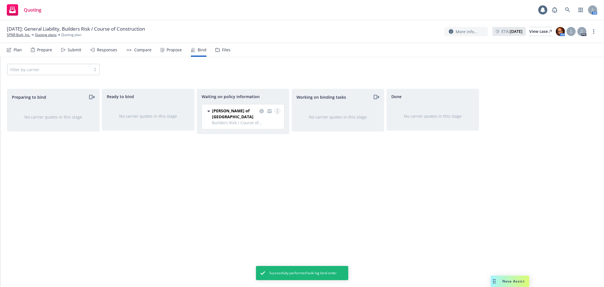
click at [278, 110] on icon "more" at bounding box center [277, 111] width 1 height 5
click at [214, 149] on div "Waiting on policy information [PERSON_NAME] of London Builders Risk / Course of…" at bounding box center [243, 182] width 93 height 186
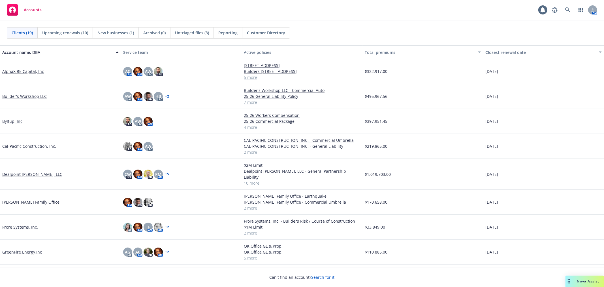
click at [14, 249] on link "GreenFire Energy Inc" at bounding box center [22, 252] width 40 height 6
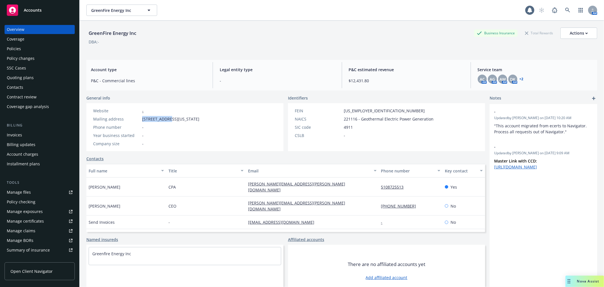
drag, startPoint x: 142, startPoint y: 118, endPoint x: 167, endPoint y: 122, distance: 24.7
click at [167, 122] on div "Website - Mailing address [STREET_ADDRESS][US_STATE] Phone number - Year busine…" at bounding box center [146, 127] width 111 height 39
copy span "[STREET_ADDRESS]"
